Goal: Obtain resource: Obtain resource

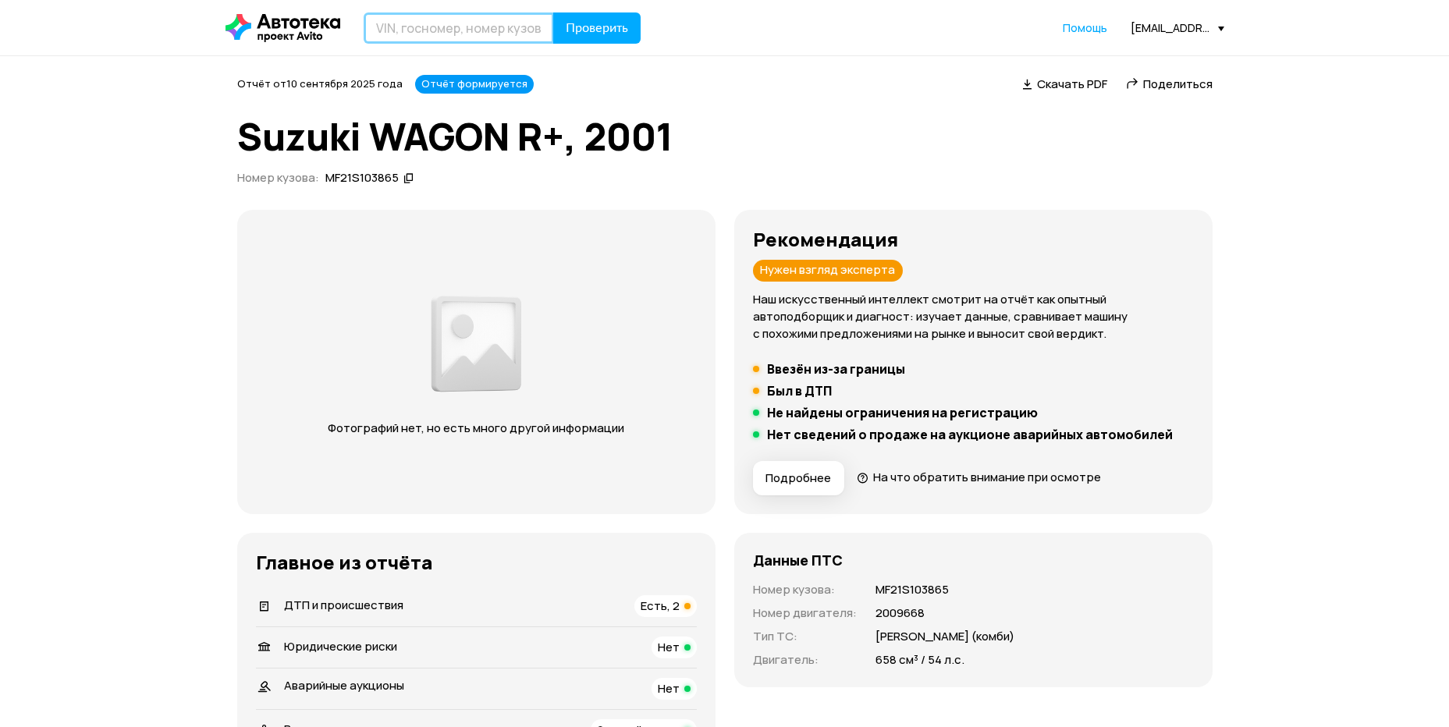
click at [391, 24] on input "text" at bounding box center [459, 27] width 190 height 31
type input "[VEHICLE_IDENTIFICATION_NUMBER]"
click at [553, 12] on button "Проверить" at bounding box center [596, 27] width 87 height 31
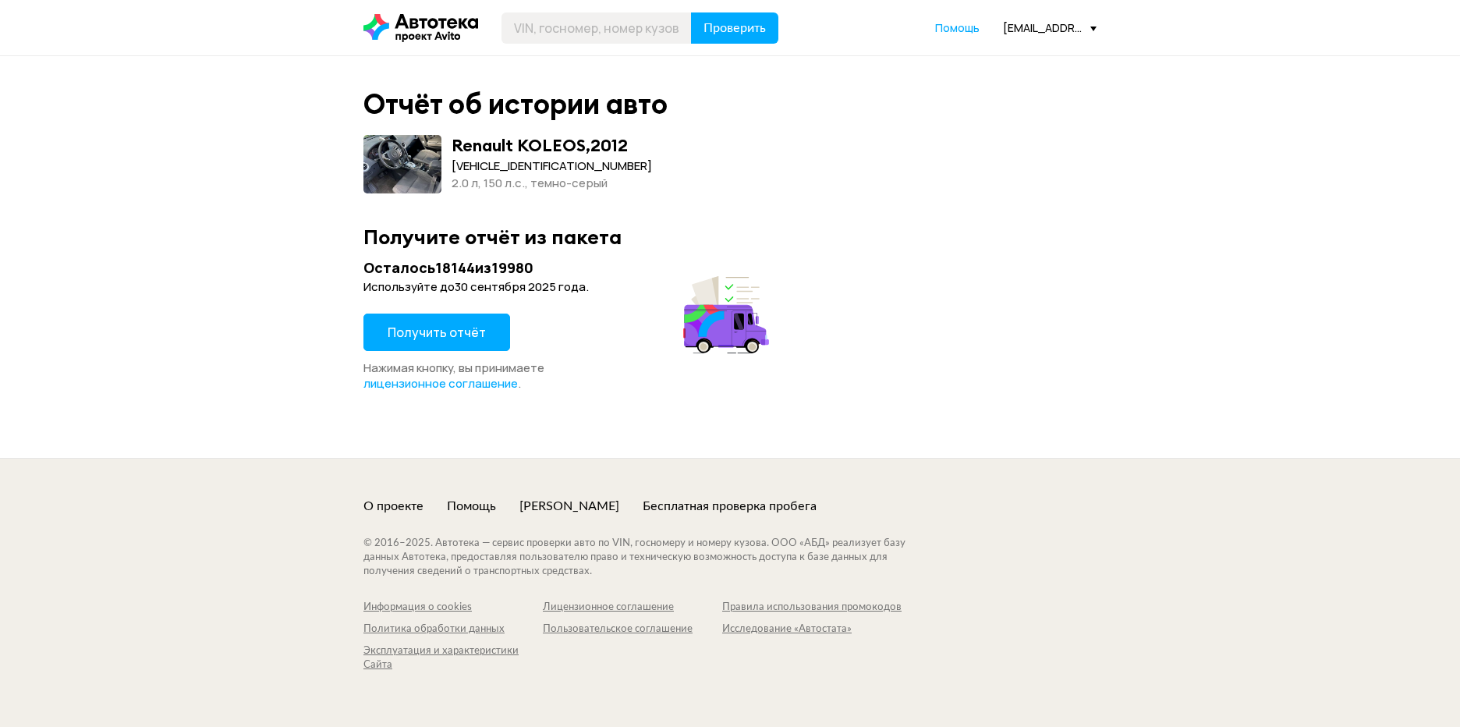
click at [435, 332] on span "Получить отчёт" at bounding box center [437, 332] width 98 height 17
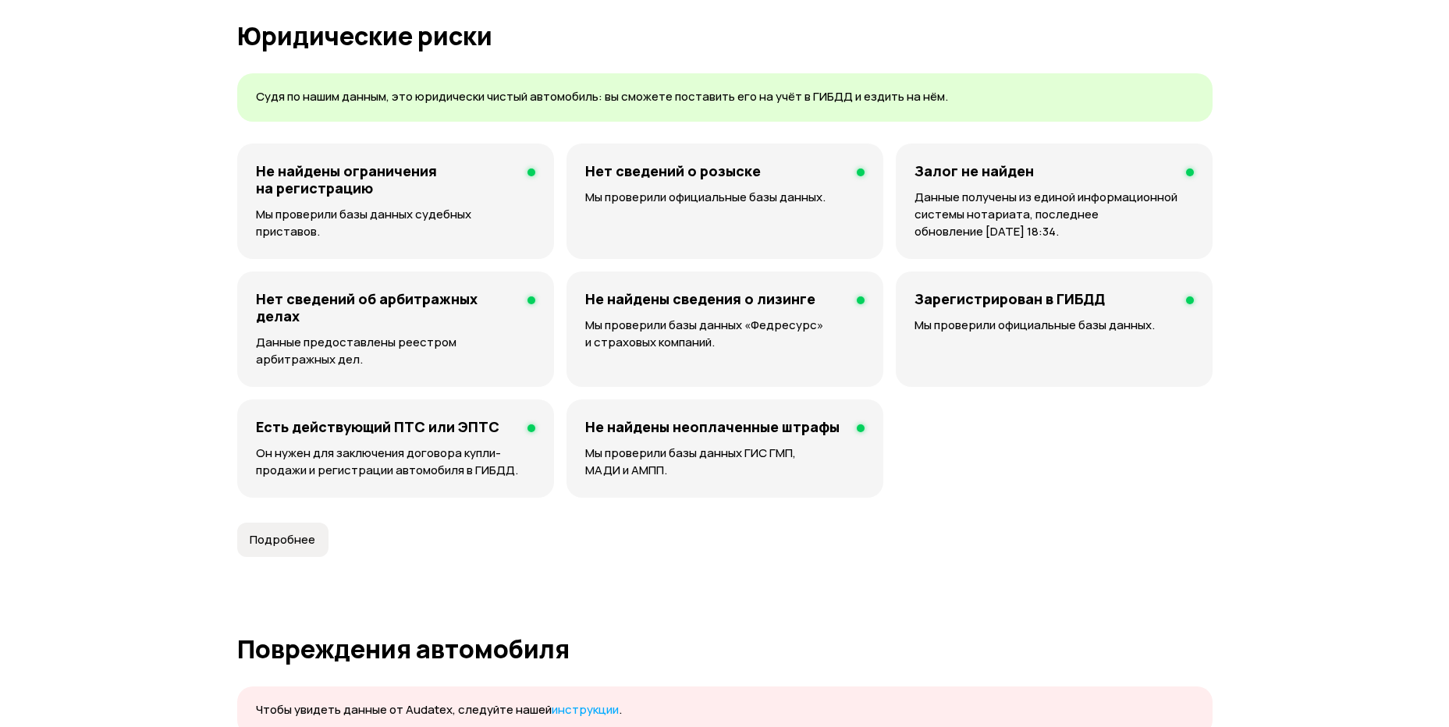
scroll to position [1011, 0]
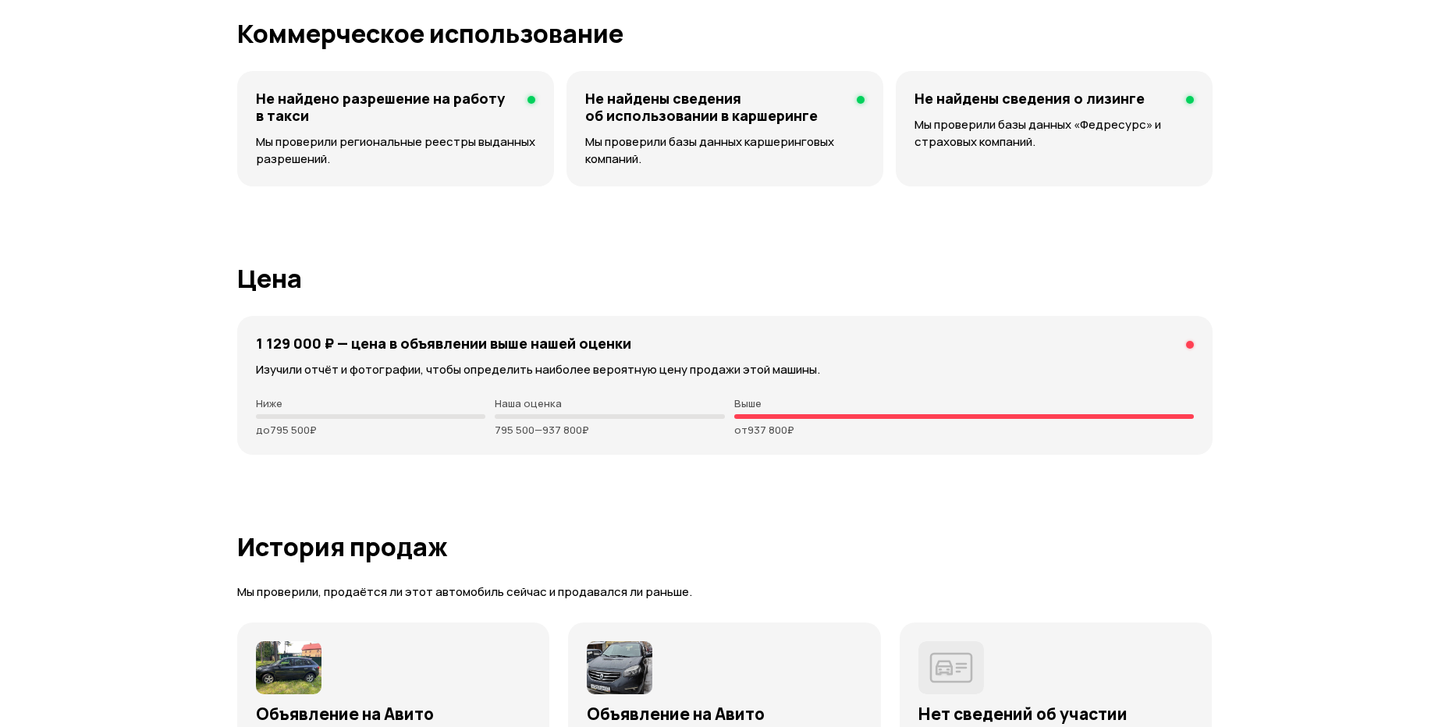
scroll to position [3932, 0]
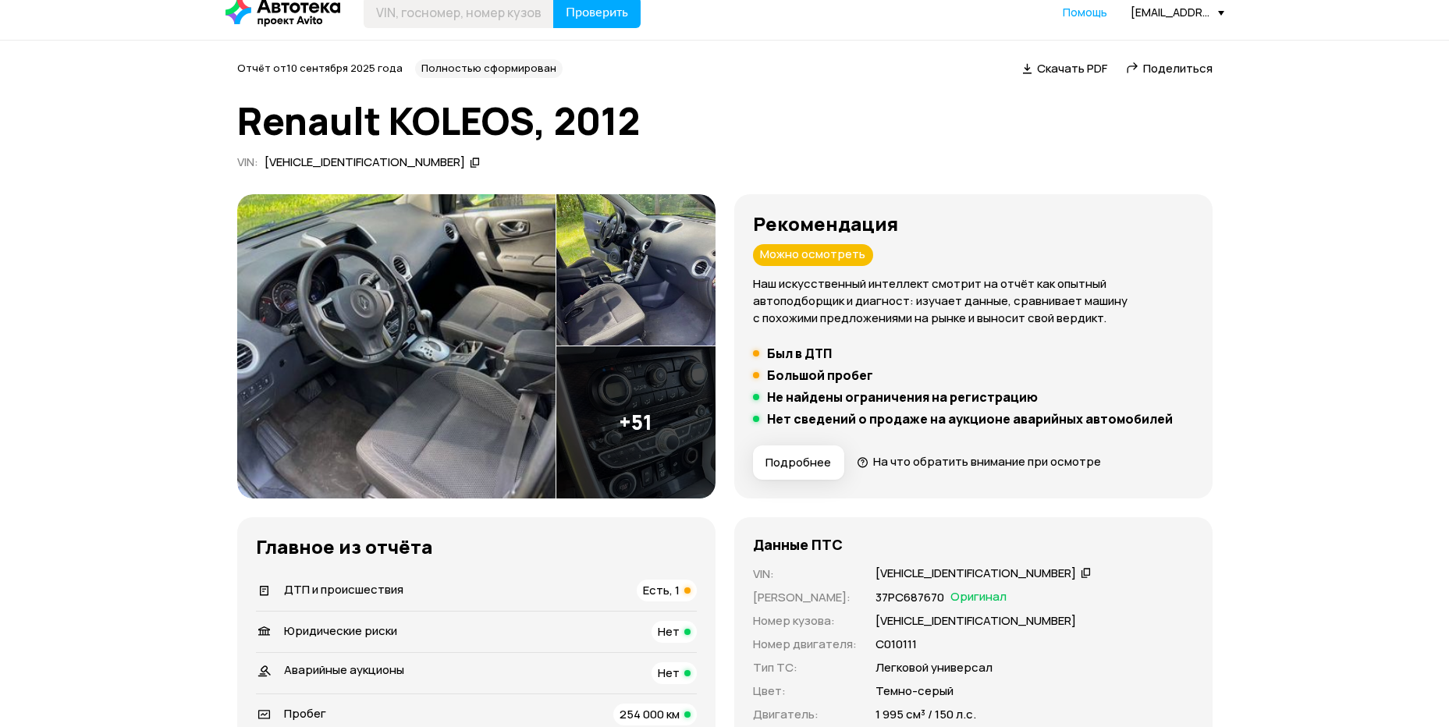
scroll to position [0, 0]
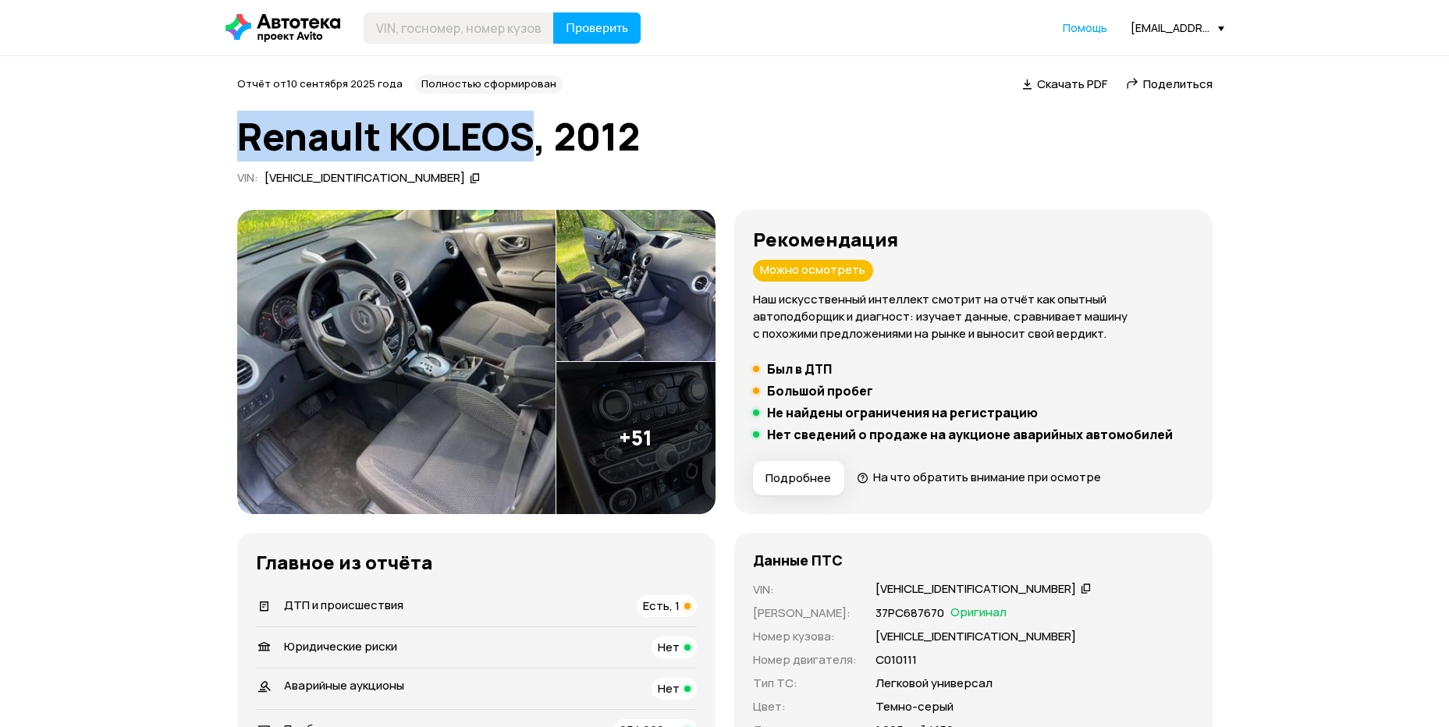
drag, startPoint x: 221, startPoint y: 135, endPoint x: 530, endPoint y: 154, distance: 310.3
copy h1 "Renault KOLEOS"
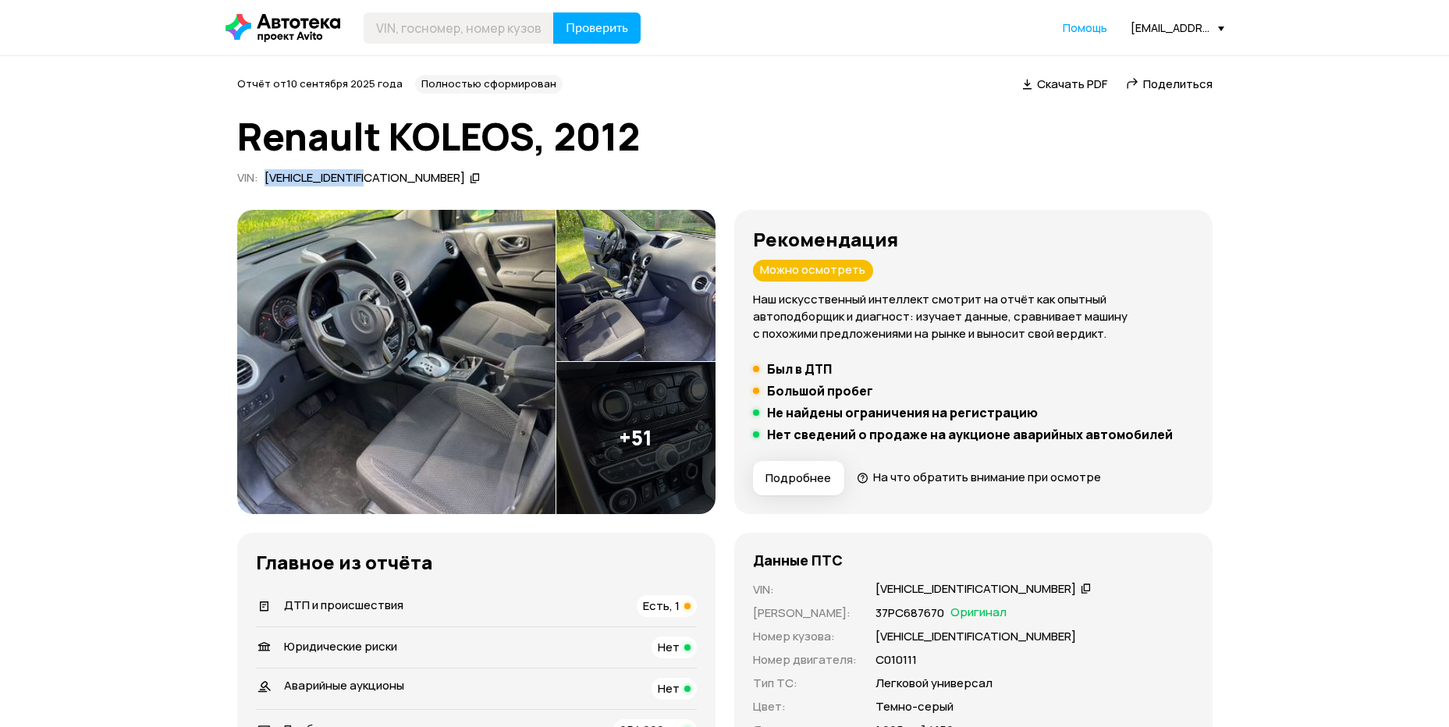
drag, startPoint x: 265, startPoint y: 179, endPoint x: 383, endPoint y: 185, distance: 118.0
click at [383, 185] on div "[VEHICLE_IDENTIFICATION_NUMBER]" at bounding box center [372, 178] width 221 height 16
copy div "[VEHICLE_IDENTIFICATION_NUMBER]"
click at [1054, 81] on span "Скачать PDF" at bounding box center [1072, 84] width 70 height 16
click at [384, 29] on input "text" at bounding box center [459, 27] width 190 height 31
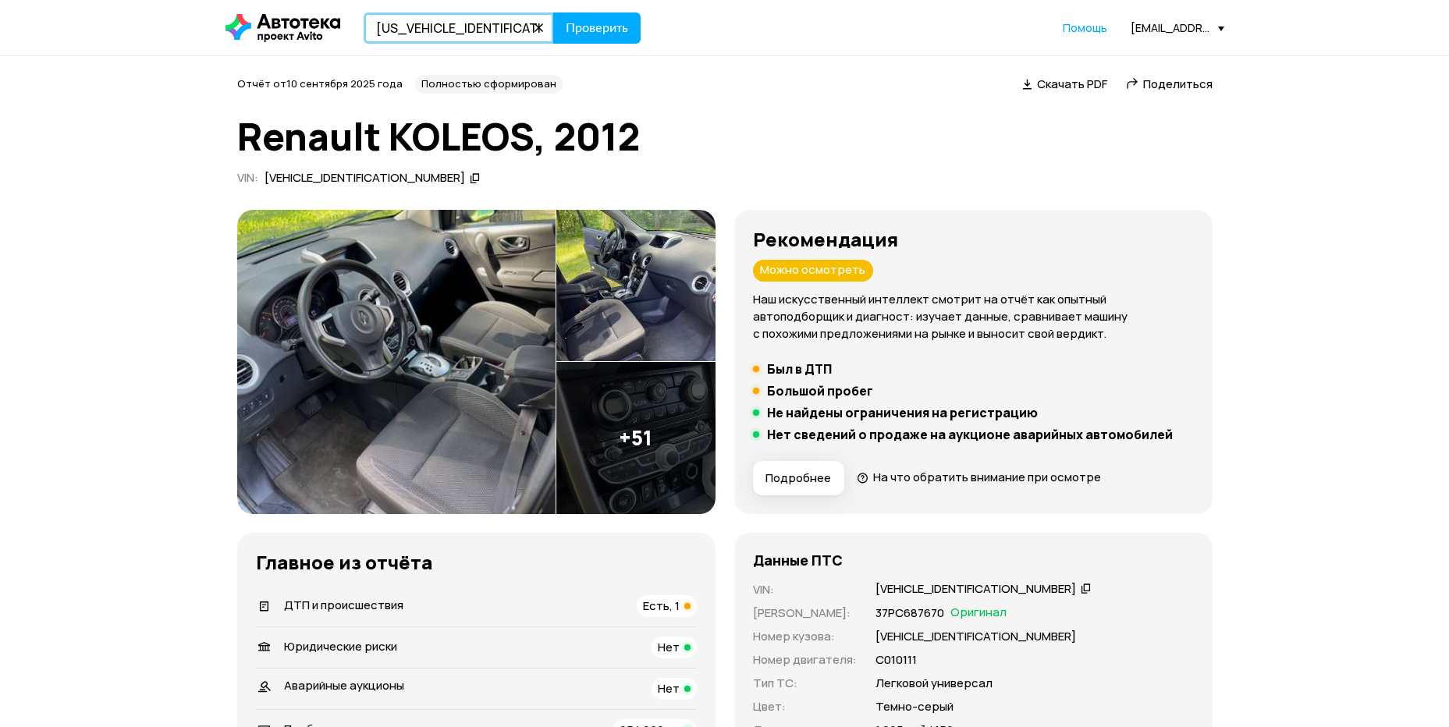
type input "[US_VEHICLE_IDENTIFICATION_NUMBER]"
click at [553, 12] on button "Проверить" at bounding box center [596, 27] width 87 height 31
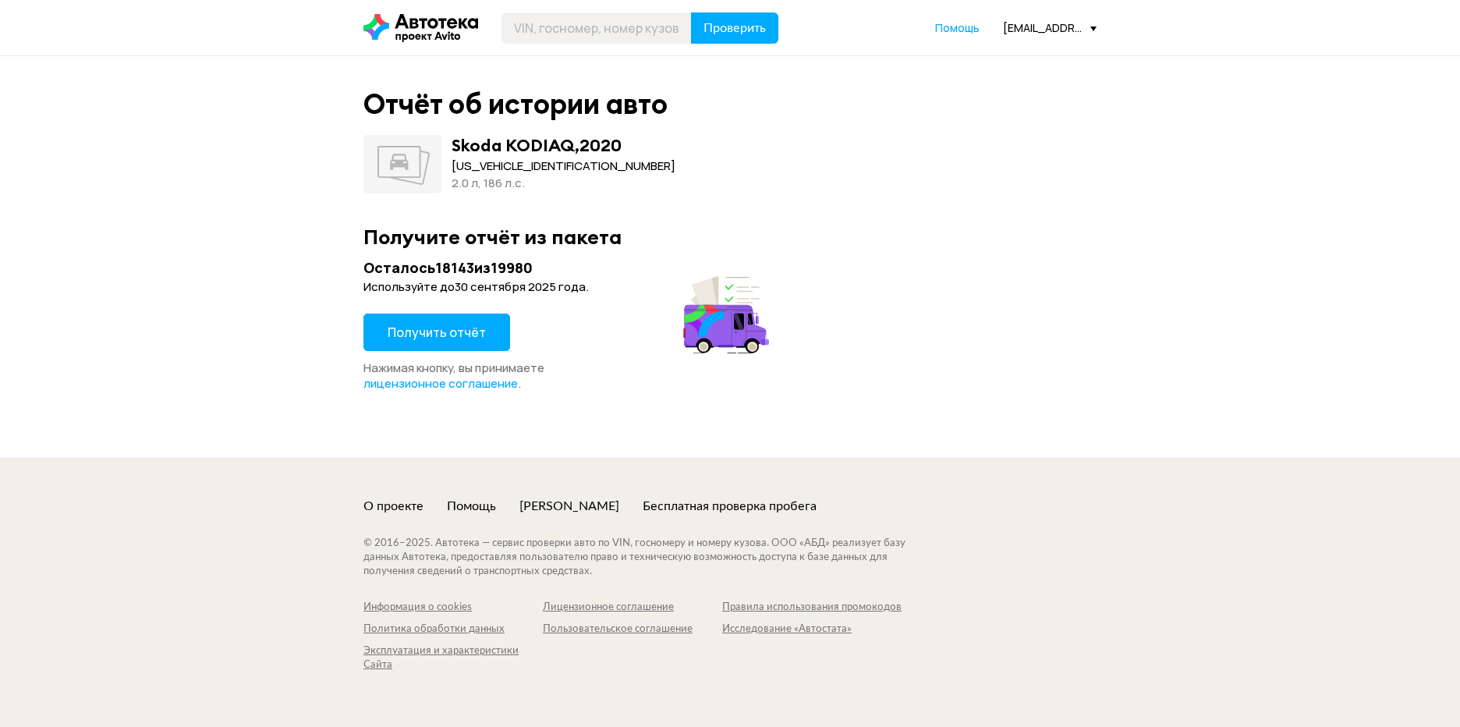
click at [452, 331] on span "Получить отчёт" at bounding box center [437, 332] width 98 height 17
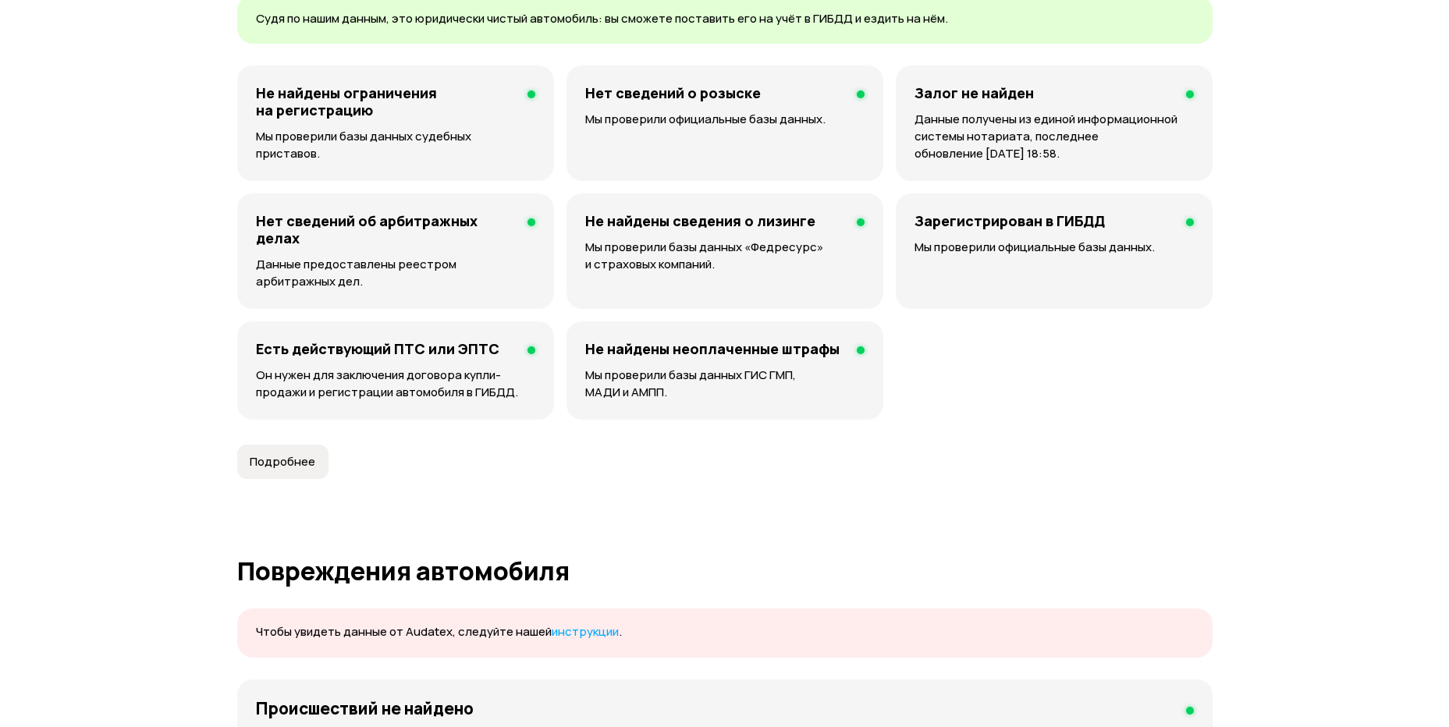
scroll to position [1011, 0]
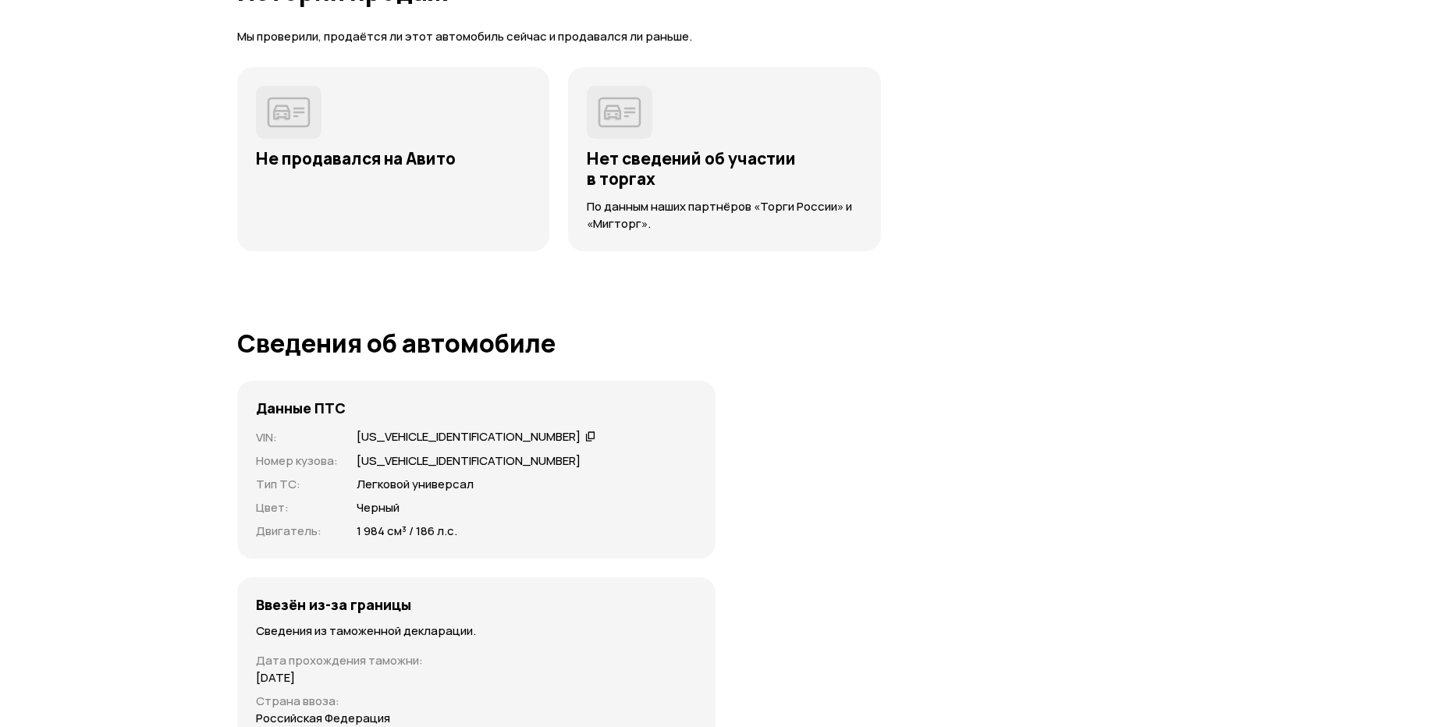
scroll to position [2975, 0]
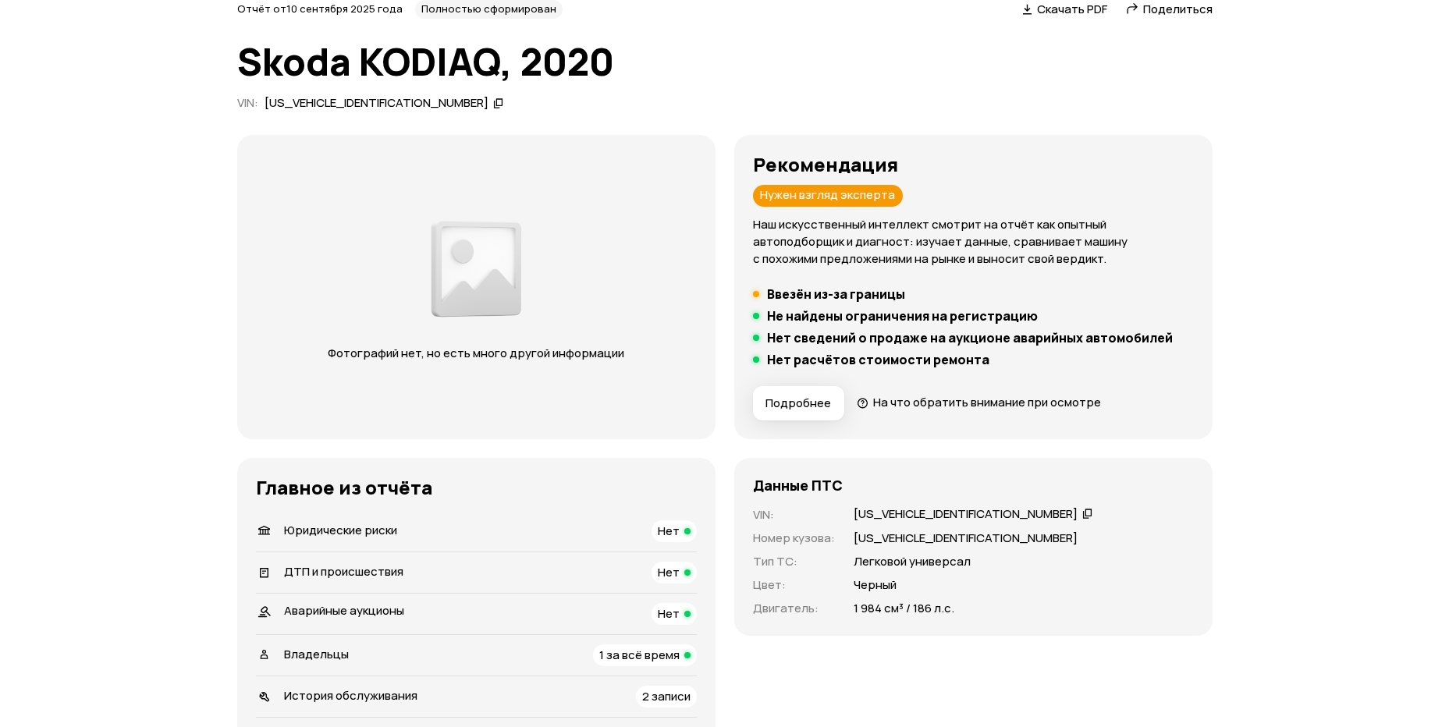
scroll to position [0, 0]
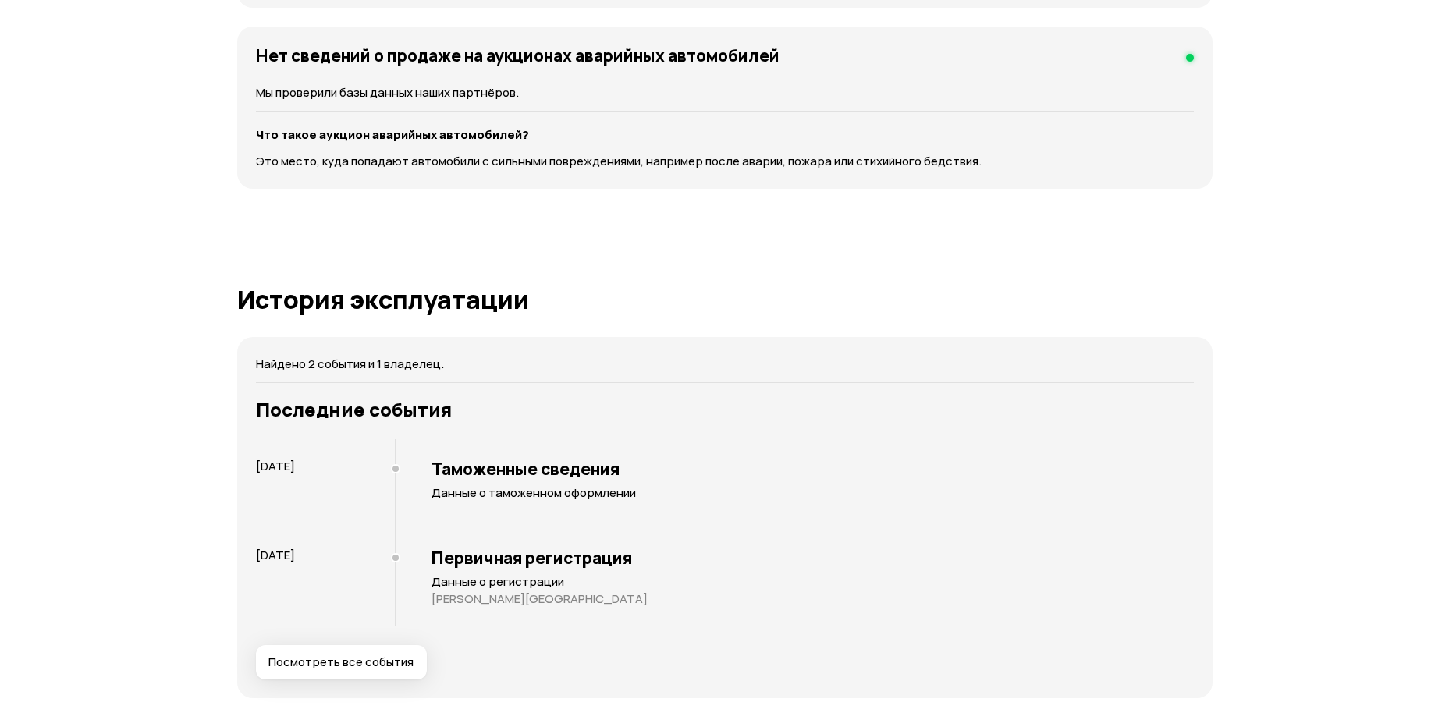
scroll to position [1910, 0]
click at [190, 467] on div "Отчёт от [DATE] Полностью сформирован   Скачать PDF   Поделиться Skoda KODIAQ, …" at bounding box center [724, 227] width 1449 height 4163
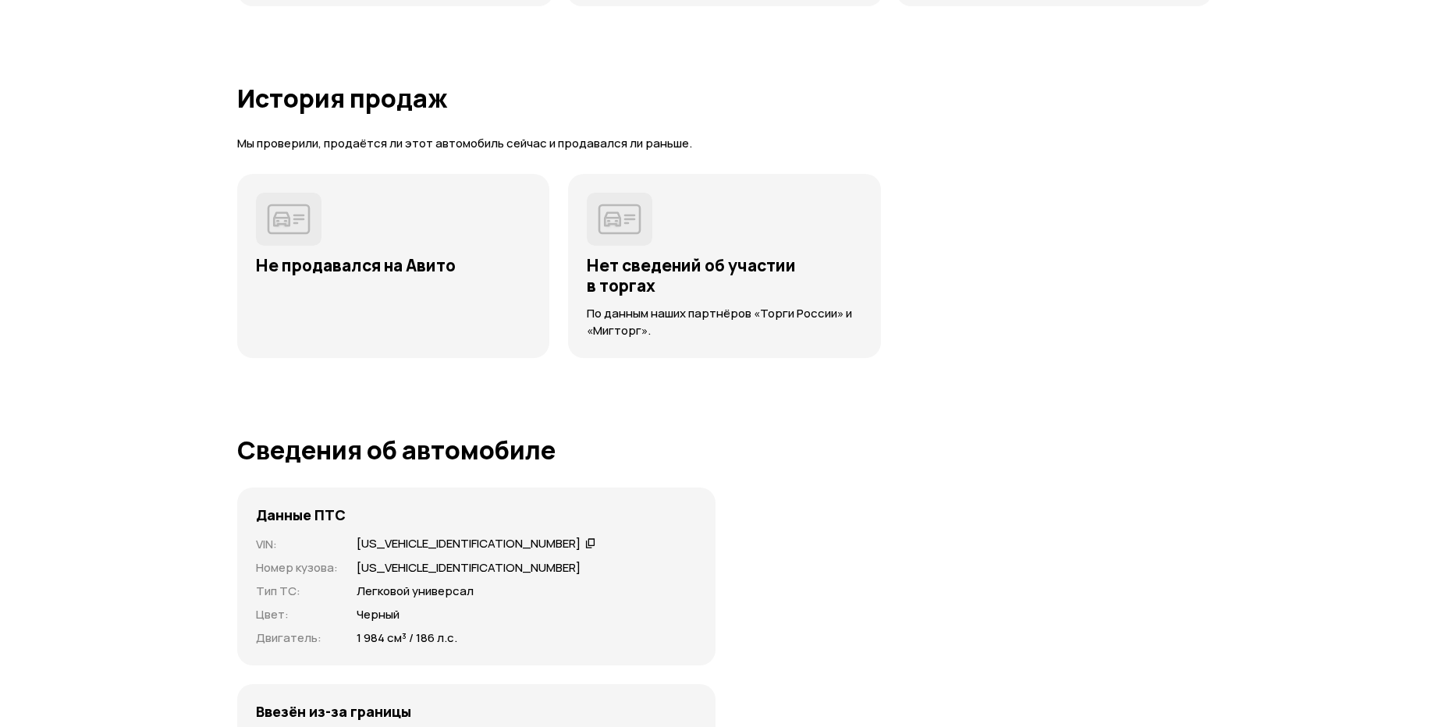
scroll to position [3145, 0]
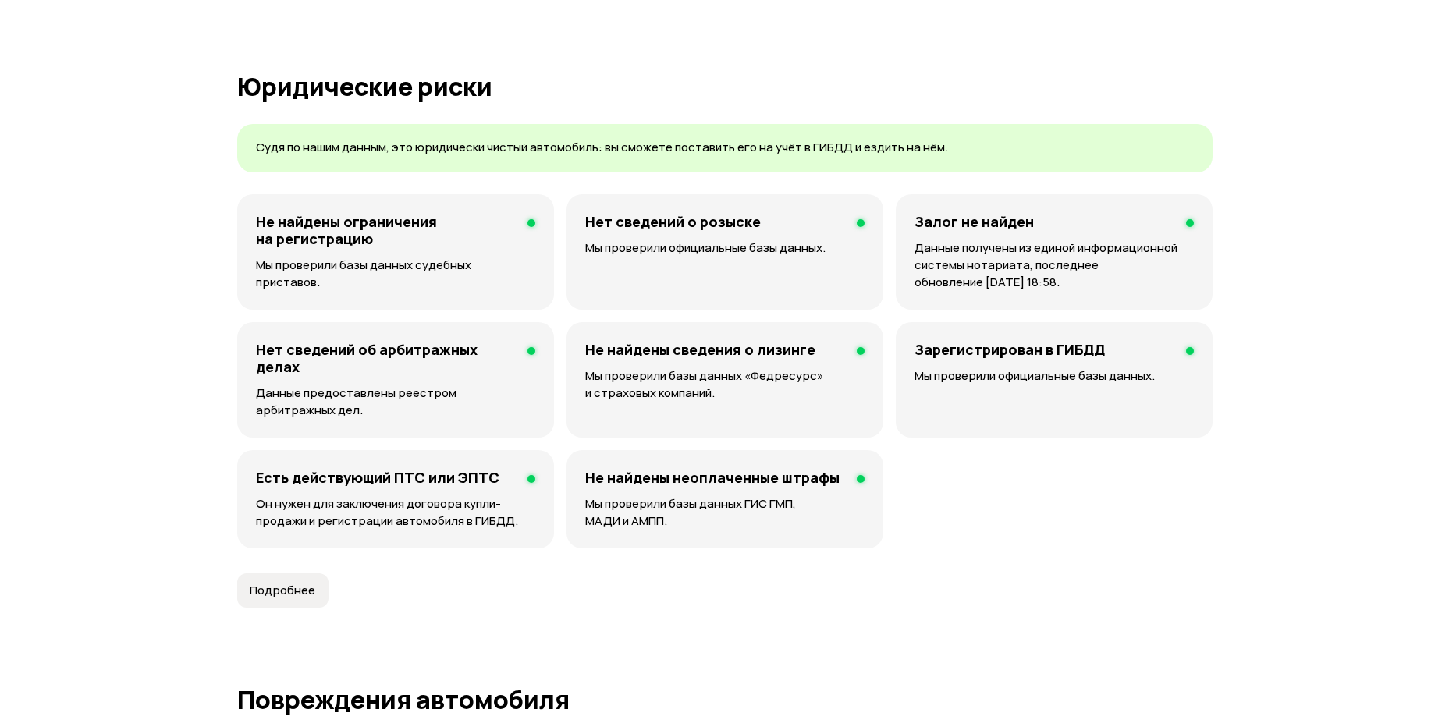
scroll to position [953, 0]
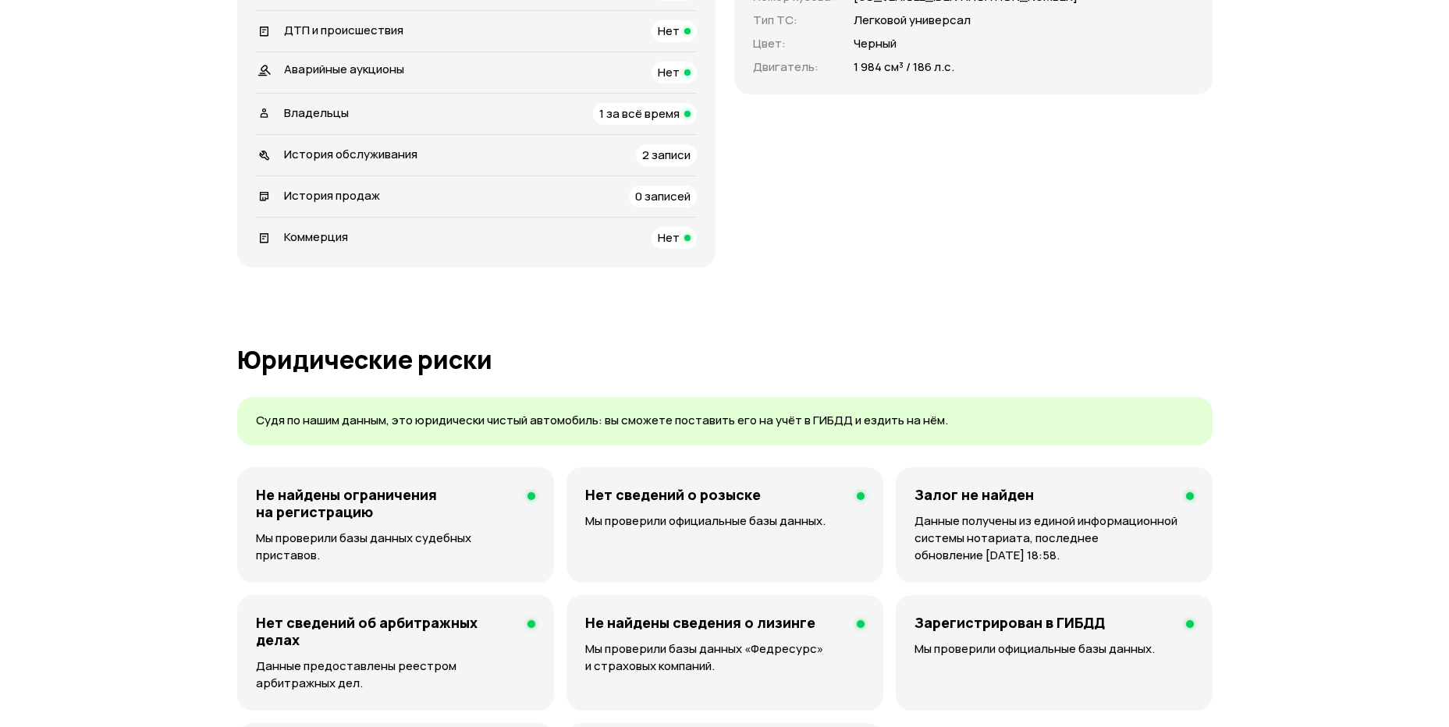
scroll to position [0, 0]
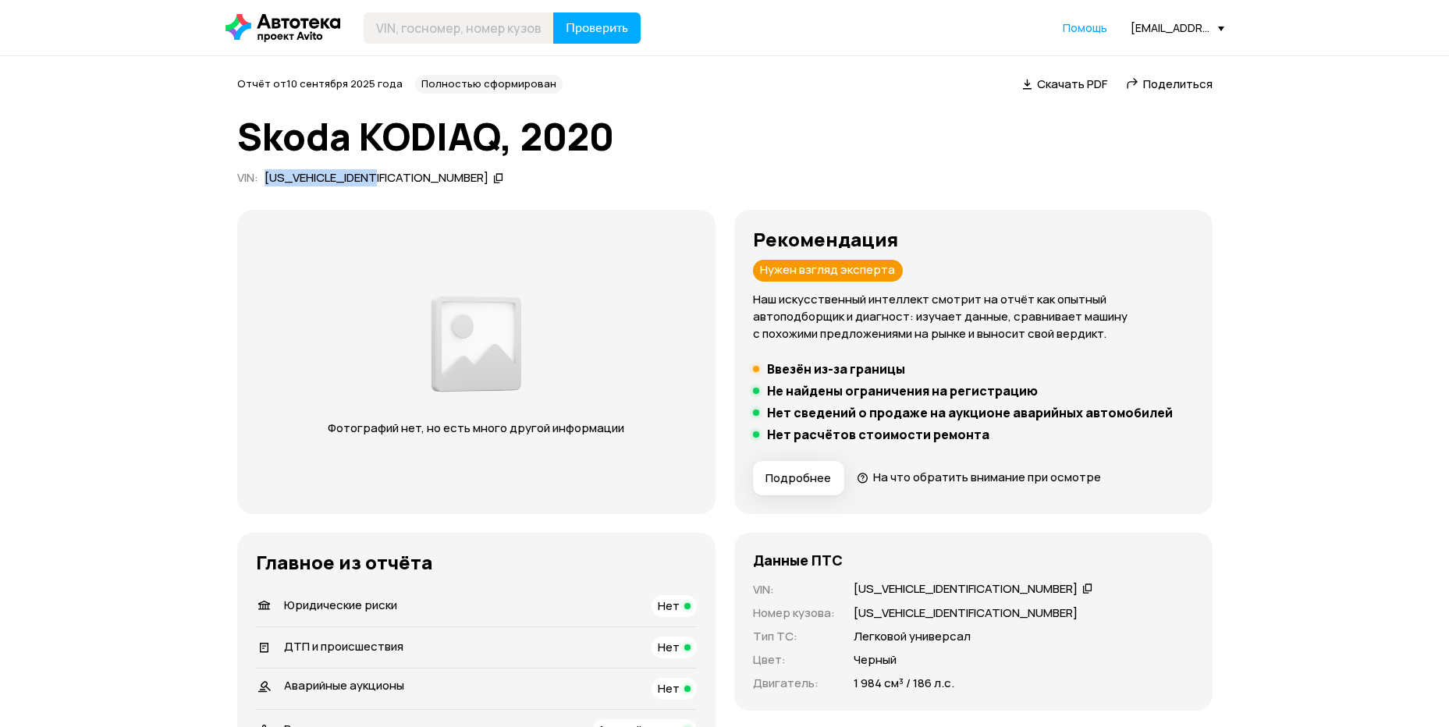
drag, startPoint x: 265, startPoint y: 182, endPoint x: 380, endPoint y: 182, distance: 114.7
click at [380, 182] on div "[US_VEHICLE_IDENTIFICATION_NUMBER]" at bounding box center [376, 178] width 224 height 16
copy div "[US_VEHICLE_IDENTIFICATION_NUMBER]"
click at [1062, 87] on span "Скачать PDF" at bounding box center [1072, 84] width 70 height 16
